Goal: Task Accomplishment & Management: Use online tool/utility

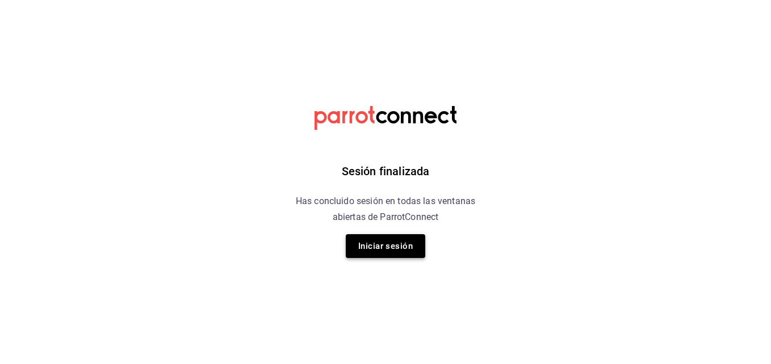
click at [387, 243] on button "Iniciar sesión" at bounding box center [385, 246] width 79 height 24
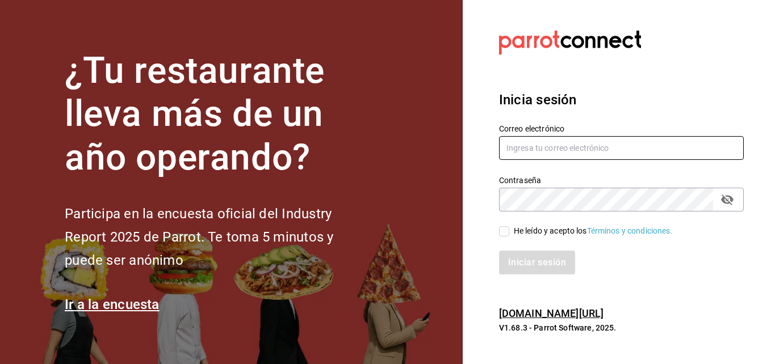
type input "mochomos.mitikah@grupocosteno.com"
click at [505, 231] on input "He leído y acepto los Términos y condiciones." at bounding box center [504, 231] width 10 height 10
checkbox input "true"
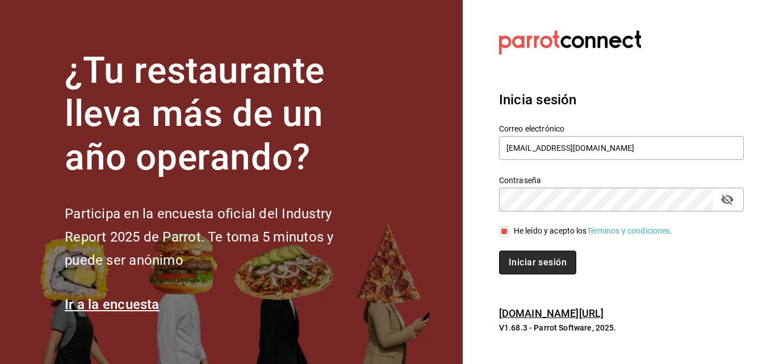
click at [511, 259] on button "Iniciar sesión" at bounding box center [537, 263] width 77 height 24
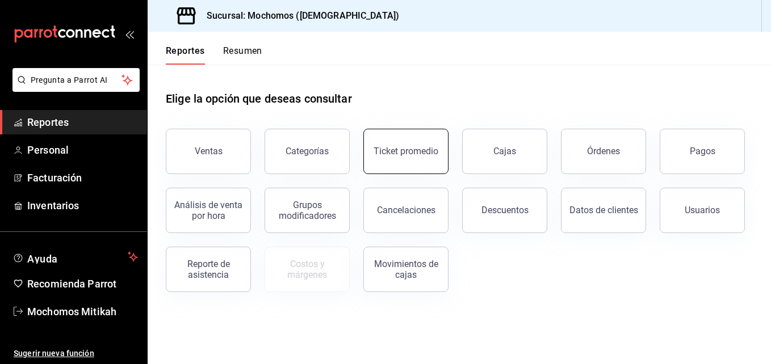
drag, startPoint x: 64, startPoint y: 117, endPoint x: 413, endPoint y: 129, distance: 349.3
click at [64, 117] on span "Reportes" at bounding box center [82, 122] width 111 height 15
click at [426, 145] on button "Ticket promedio" at bounding box center [405, 151] width 85 height 45
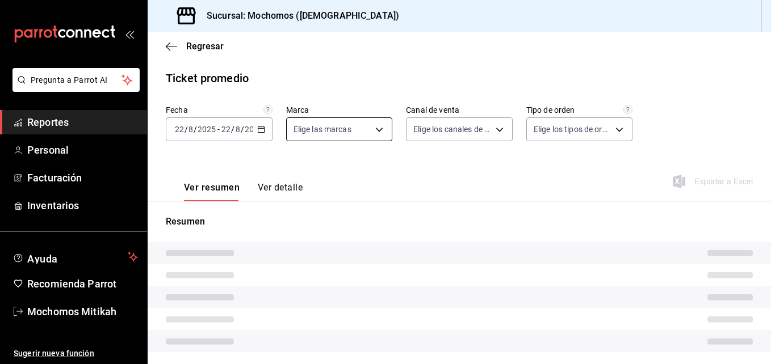
type input "d0e5f648-281b-433d-bf08-9501e0541b8c"
type input "PARROT,UBER_EATS,RAPPI,DIDI_FOOD,ONLINE"
type input "cc440b54-242b-418e-867f-ce57fb098104,EXTERNAL,95b7c8a9-84d2-4e3b-995f-2f2c21fa6…"
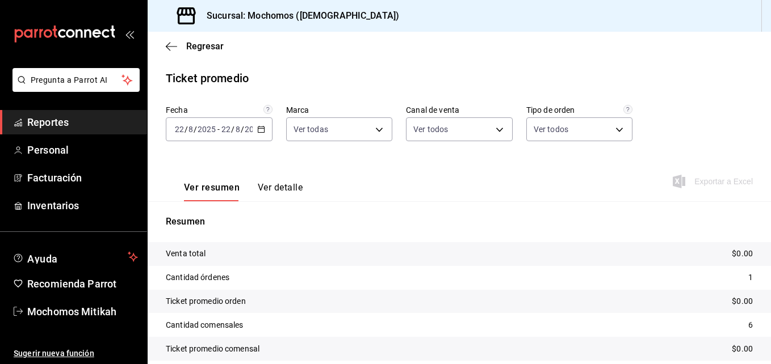
click at [260, 132] on \(Stroke\) "button" at bounding box center [261, 130] width 7 height 6
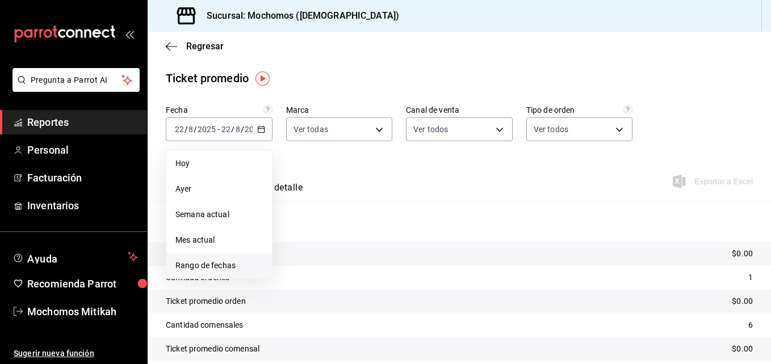
click at [201, 258] on li "Rango de fechas" at bounding box center [219, 266] width 106 height 26
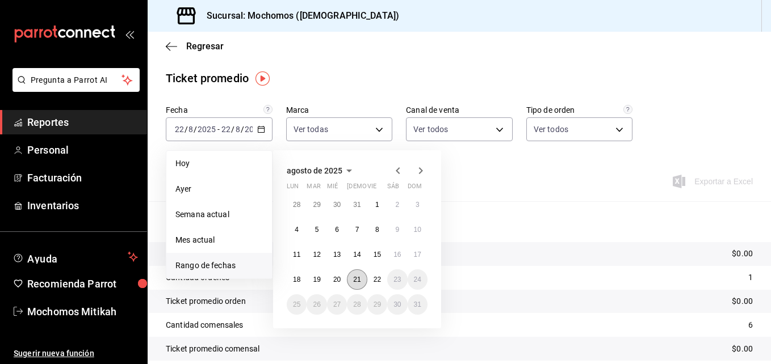
click at [353, 276] on abbr "21" at bounding box center [356, 280] width 7 height 8
click at [374, 282] on abbr "22" at bounding box center [376, 280] width 7 height 8
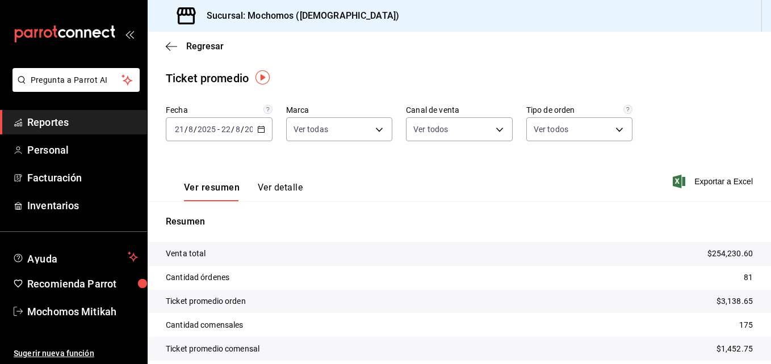
scroll to position [47, 0]
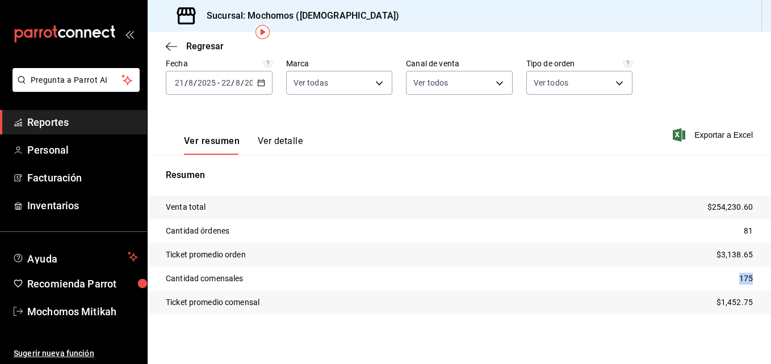
drag, startPoint x: 726, startPoint y: 278, endPoint x: 709, endPoint y: 280, distance: 17.1
click at [709, 280] on tr "Cantidad comensales 175" at bounding box center [459, 279] width 623 height 24
